Goal: Information Seeking & Learning: Learn about a topic

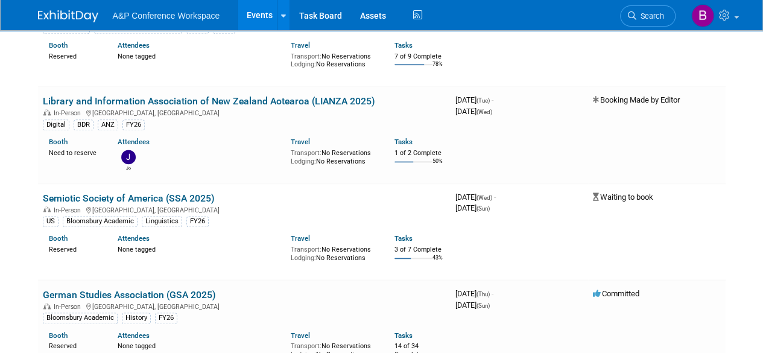
scroll to position [7357, 0]
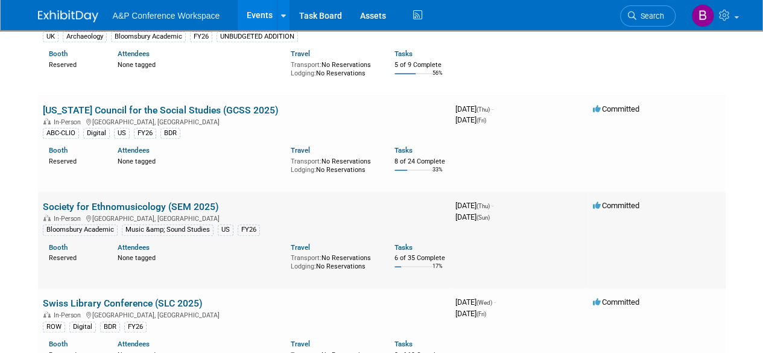
click at [152, 201] on link "Society for Ethnomusicology (SEM 2025)" at bounding box center [131, 206] width 176 height 11
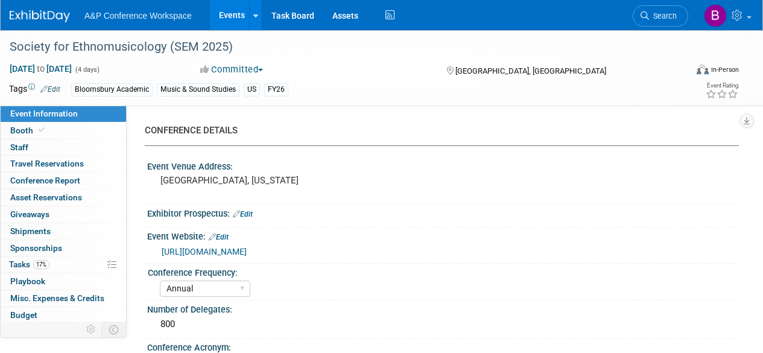
select select "Annual"
select select "Level 2"
select select "In-Person Booth"
select select "Music & Sound Studies"
select select "Bloomsbury Academic"
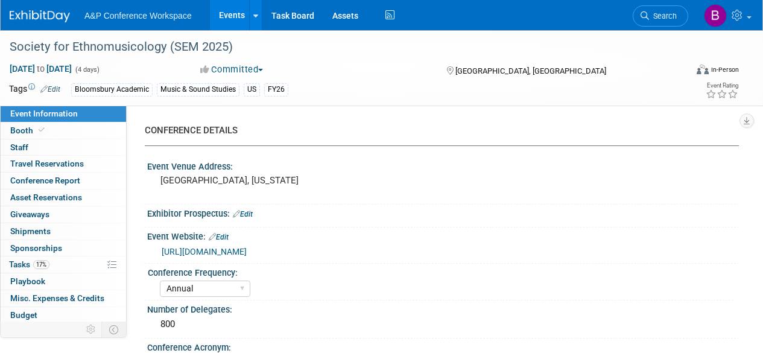
select select "[PERSON_NAME]"
select select "Brand/Subject Presence​"
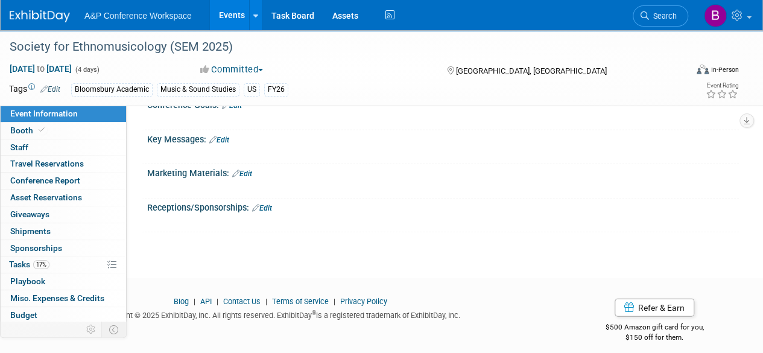
scroll to position [1280, 0]
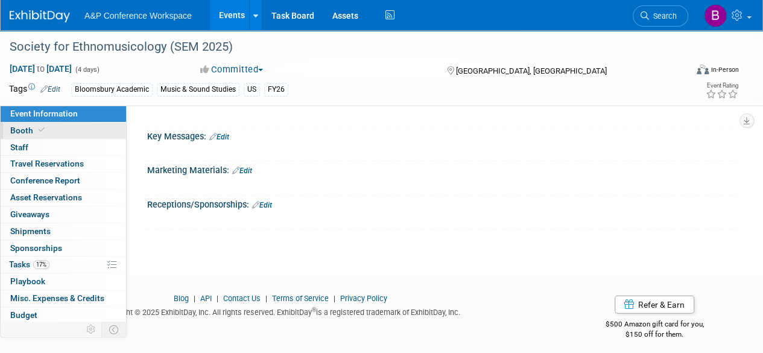
click at [33, 127] on span "Booth" at bounding box center [28, 130] width 37 height 10
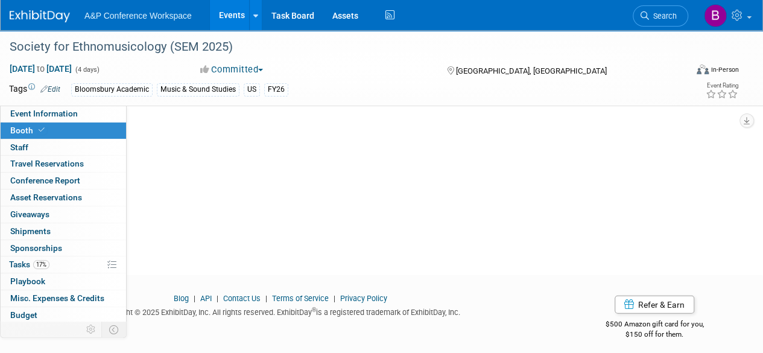
scroll to position [0, 0]
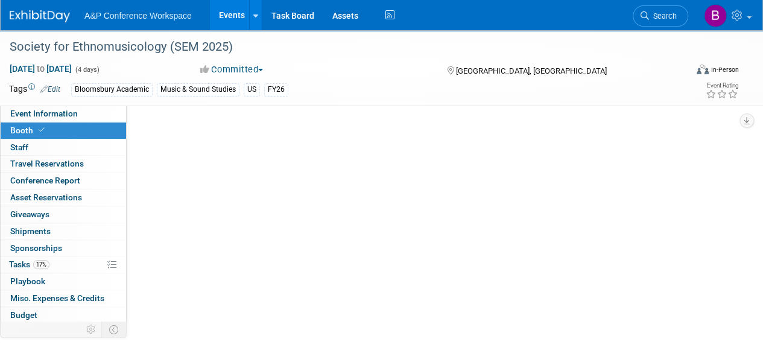
select select "CUAP"
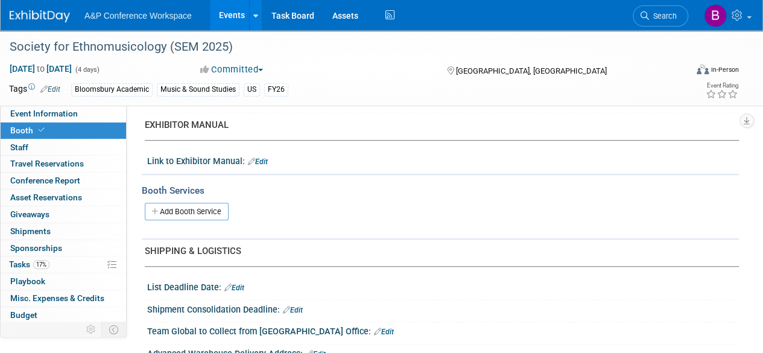
scroll to position [240, 0]
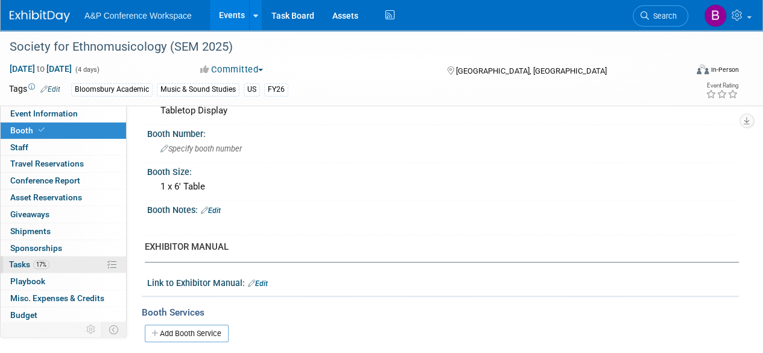
click at [66, 261] on link "17% Tasks 17%" at bounding box center [63, 264] width 125 height 16
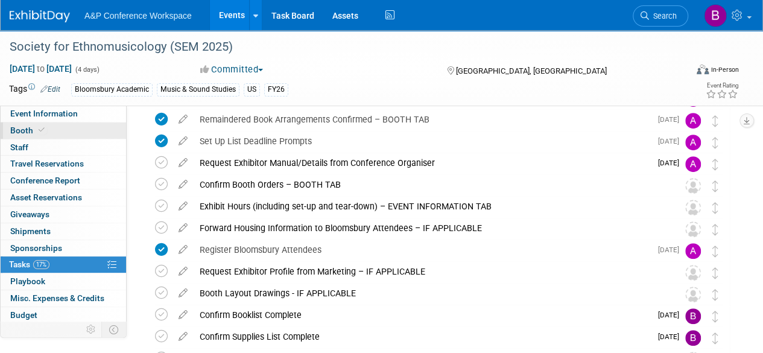
scroll to position [181, 0]
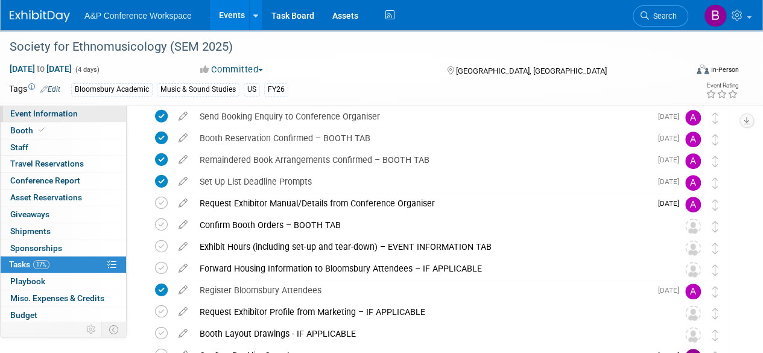
click at [63, 115] on span "Event Information" at bounding box center [44, 114] width 68 height 10
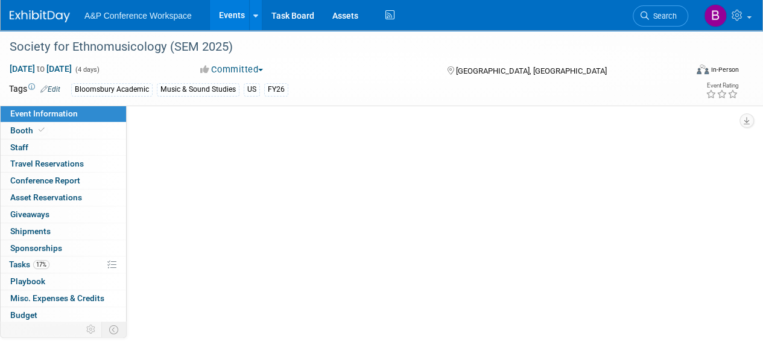
scroll to position [0, 0]
select select "Annual"
select select "Level 2"
select select "In-Person Booth"
select select "Music & Sound Studies"
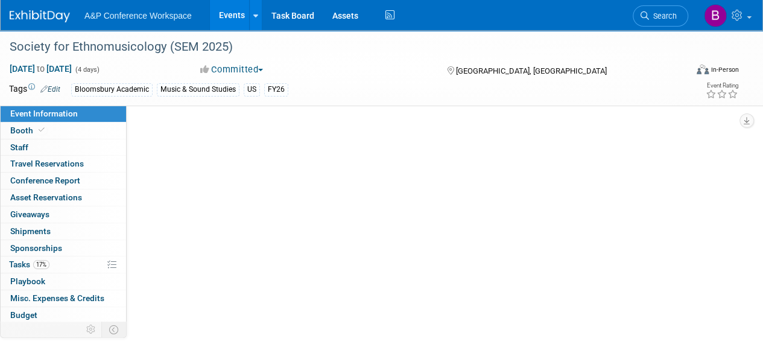
select select "Bloomsbury Academic"
select select "[PERSON_NAME]"
select select "Brand/Subject Presence​"
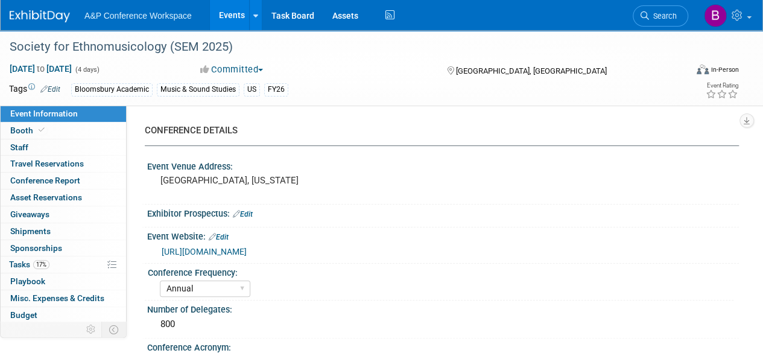
click at [247, 248] on link "[URL][DOMAIN_NAME]" at bounding box center [204, 252] width 85 height 10
